Goal: Transaction & Acquisition: Purchase product/service

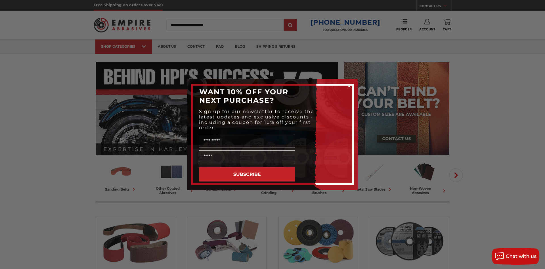
click at [473, 57] on div "Close dialog WANT 10% OFF YOUR NEXT PURCHASE? Sign up for our newsletter to rec…" at bounding box center [272, 134] width 545 height 269
click at [349, 84] on circle "Close dialog" at bounding box center [349, 85] width 5 height 5
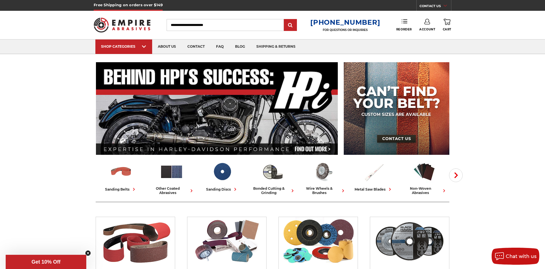
click at [400, 24] on link "Reorder" at bounding box center [404, 25] width 16 height 12
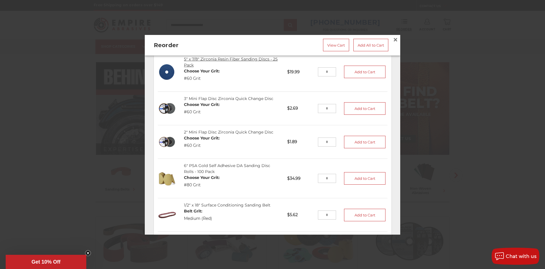
scroll to position [92, 0]
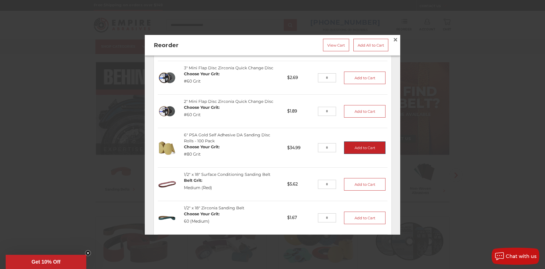
click at [354, 149] on button "Add to Cart" at bounding box center [364, 148] width 41 height 12
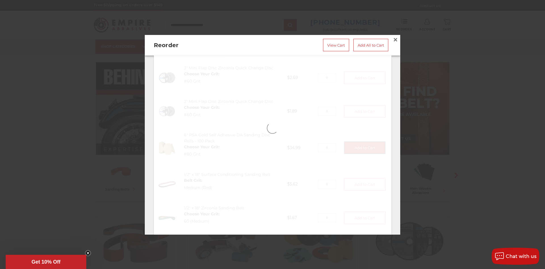
type input "*"
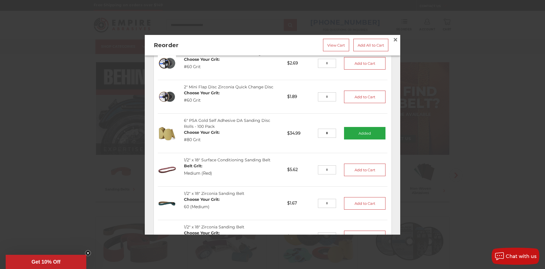
scroll to position [123, 0]
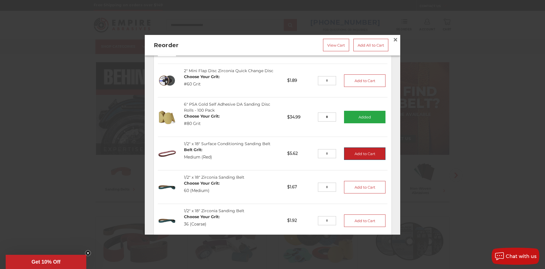
click at [364, 154] on button "Add to Cart" at bounding box center [364, 153] width 41 height 12
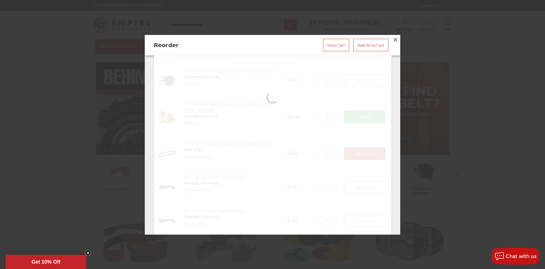
type input "*"
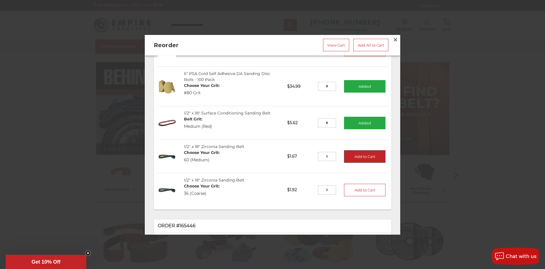
click at [359, 160] on button "Add to Cart" at bounding box center [364, 156] width 41 height 12
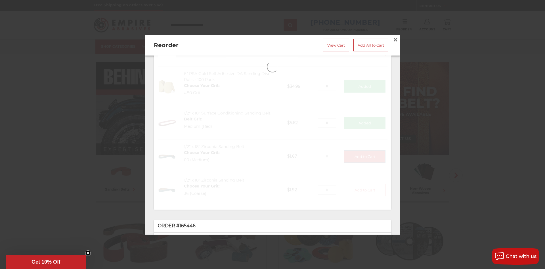
type input "*"
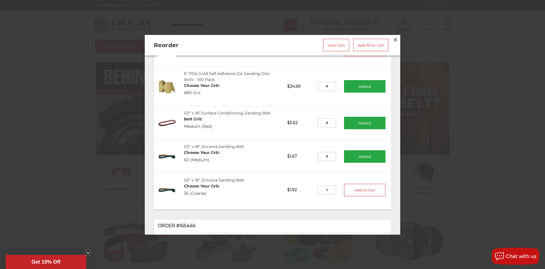
scroll to position [184, 0]
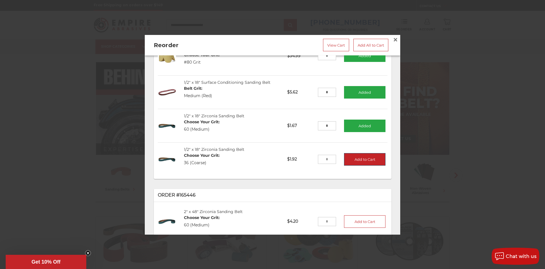
click at [353, 161] on button "Add to Cart" at bounding box center [364, 159] width 41 height 12
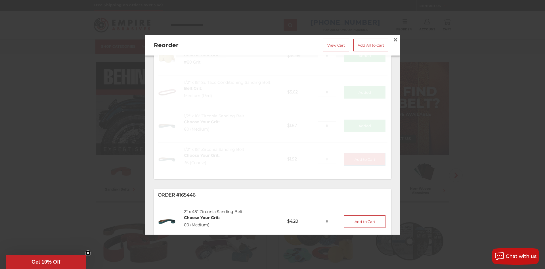
type input "*"
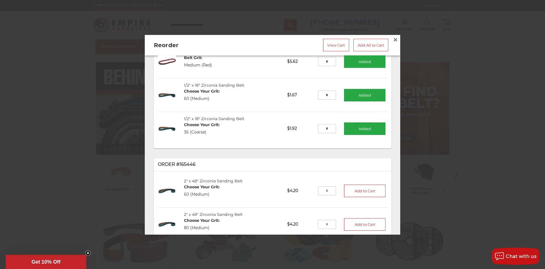
scroll to position [245, 0]
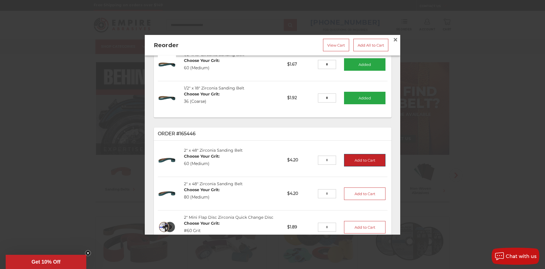
click at [360, 162] on button "Add to Cart" at bounding box center [364, 160] width 41 height 12
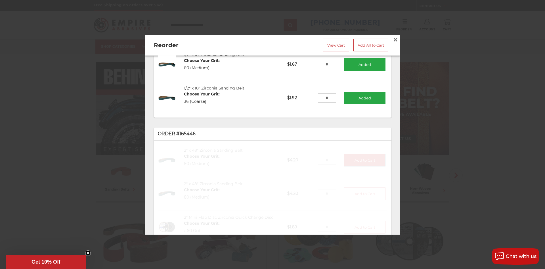
scroll to position [276, 0]
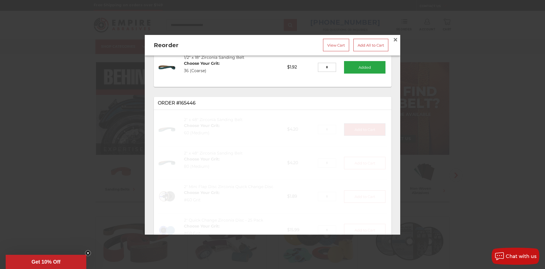
type input "*"
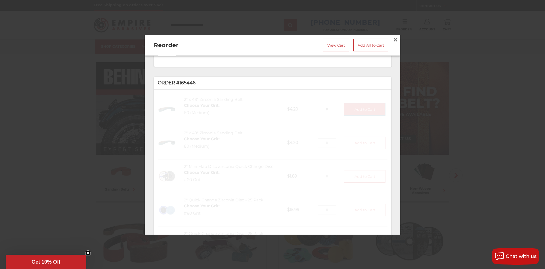
scroll to position [307, 0]
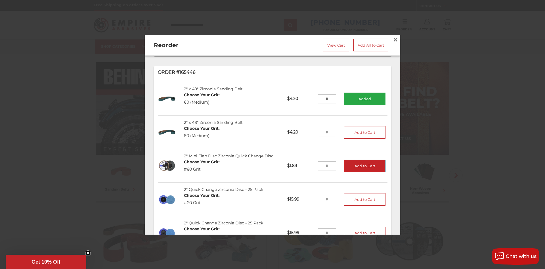
click at [356, 169] on button "Add to Cart" at bounding box center [364, 166] width 41 height 12
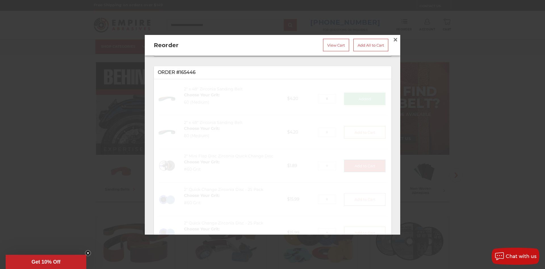
type input "*"
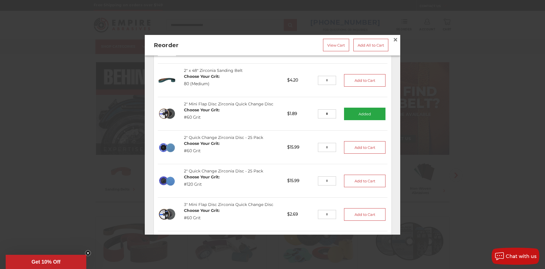
scroll to position [368, 0]
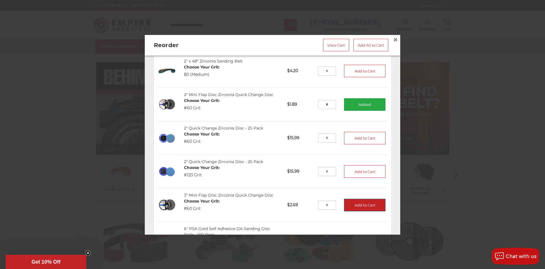
click at [359, 207] on button "Add to Cart" at bounding box center [364, 205] width 41 height 12
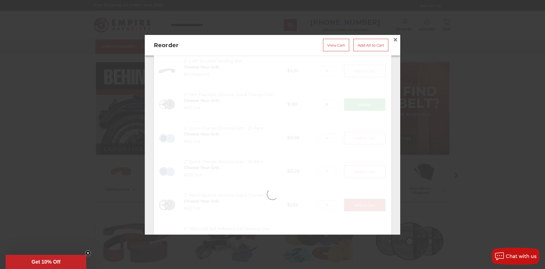
type input "*"
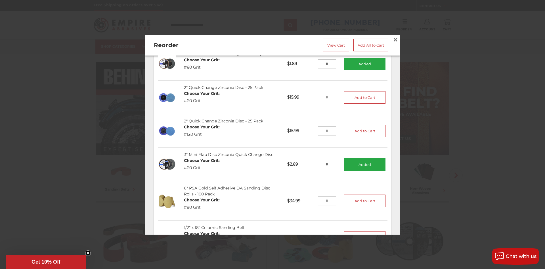
scroll to position [460, 0]
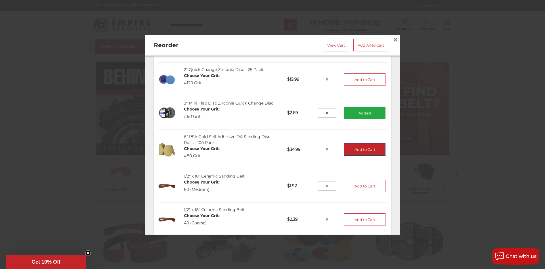
click at [360, 152] on button "Add to Cart" at bounding box center [364, 149] width 41 height 12
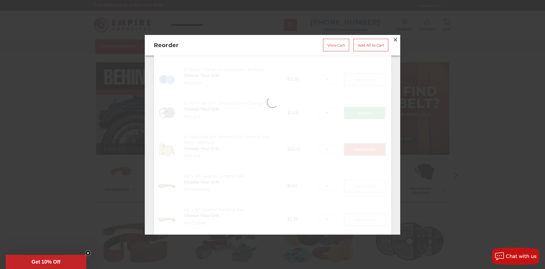
type input "*"
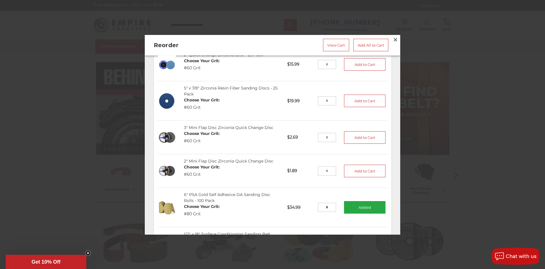
scroll to position [0, 0]
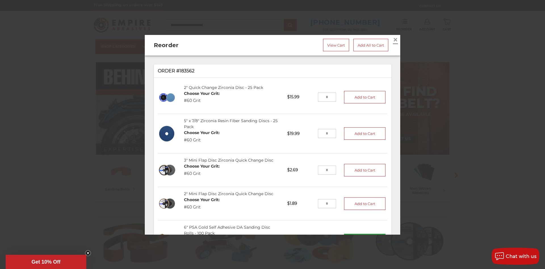
click at [395, 39] on span "×" at bounding box center [395, 39] width 5 height 11
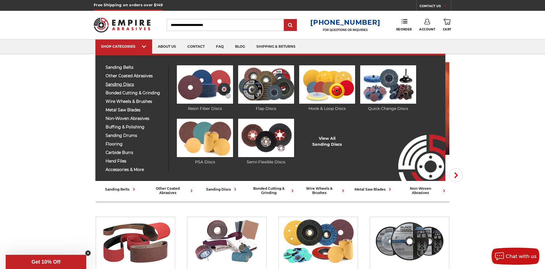
click at [132, 85] on span "sanding discs" at bounding box center [135, 84] width 59 height 4
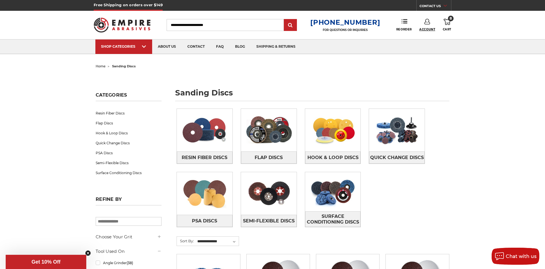
click at [425, 30] on span "Account" at bounding box center [427, 30] width 16 height 4
click at [427, 39] on link "Account" at bounding box center [427, 37] width 41 height 11
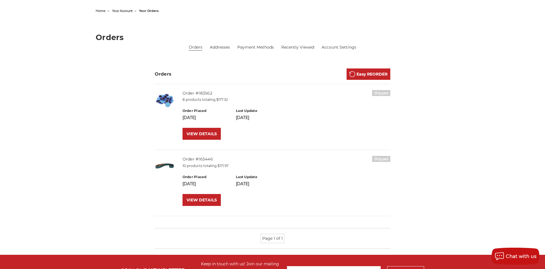
scroll to position [116, 0]
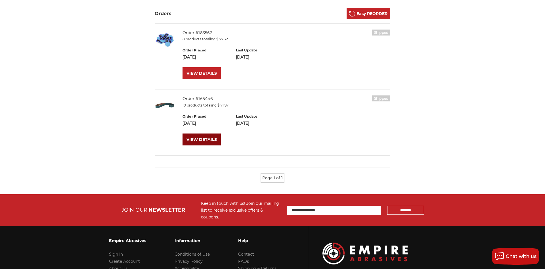
click at [201, 140] on link "VIEW DETAILS" at bounding box center [202, 139] width 38 height 12
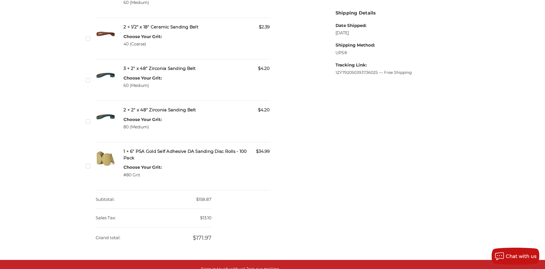
scroll to position [434, 0]
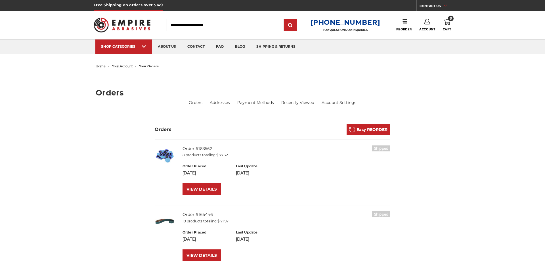
scroll to position [116, 0]
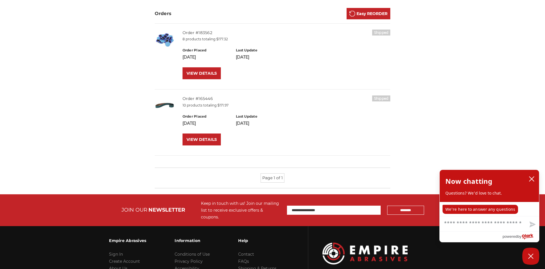
click at [167, 43] on img at bounding box center [165, 40] width 20 height 20
click at [197, 75] on link "VIEW DETAILS" at bounding box center [202, 73] width 38 height 12
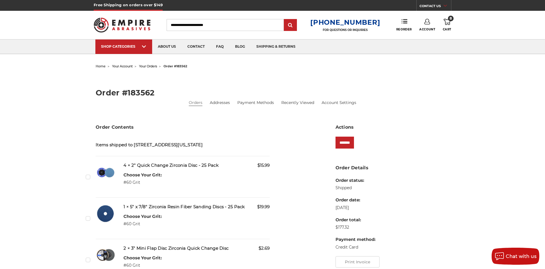
drag, startPoint x: 139, startPoint y: 171, endPoint x: 107, endPoint y: 175, distance: 33.0
click at [139, 169] on h5 "4 × 2" Quick Change Zirconia Disc - 25 Pack" at bounding box center [196, 165] width 146 height 7
click at [406, 28] on span "Reorder" at bounding box center [404, 30] width 16 height 4
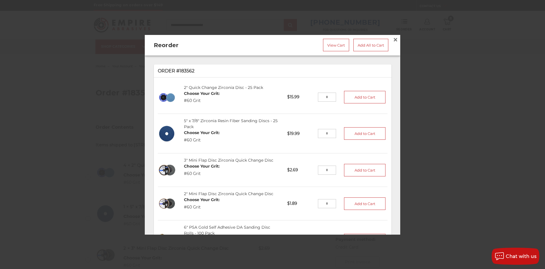
click at [200, 94] on dt "Choose Your Grit:" at bounding box center [202, 93] width 36 height 6
drag, startPoint x: 170, startPoint y: 103, endPoint x: 169, endPoint y: 93, distance: 10.0
click at [169, 103] on img at bounding box center [167, 97] width 18 height 18
click at [169, 93] on img at bounding box center [167, 97] width 18 height 18
click at [397, 39] on span "×" at bounding box center [395, 39] width 5 height 11
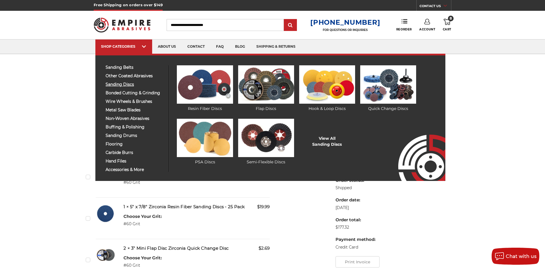
click at [130, 83] on span "sanding discs" at bounding box center [135, 84] width 59 height 4
click at [390, 92] on img at bounding box center [388, 84] width 56 height 38
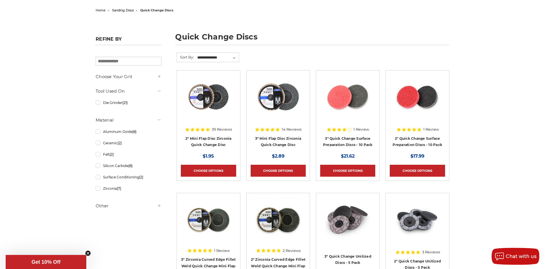
scroll to position [58, 0]
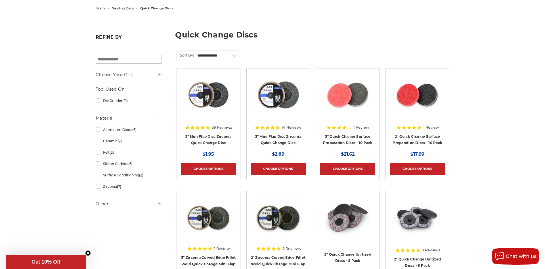
click at [110, 188] on link "Zirconia (7)" at bounding box center [129, 186] width 66 height 10
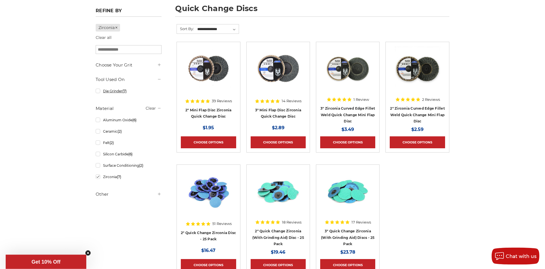
scroll to position [87, 0]
